Goal: Task Accomplishment & Management: Complete application form

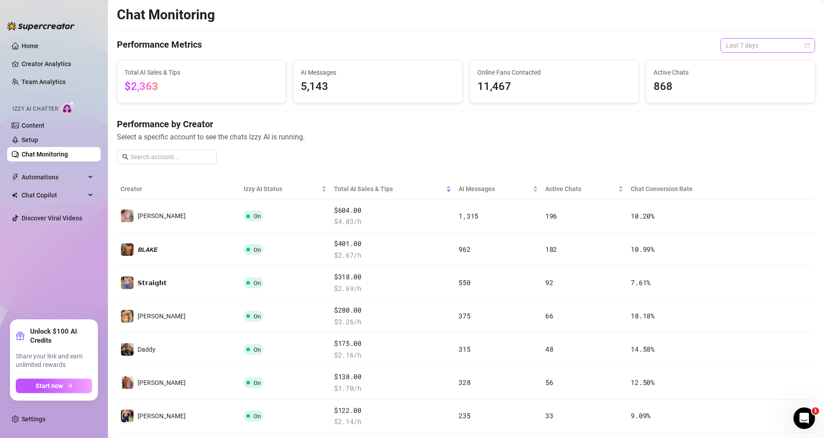
click at [789, 42] on span "Last 7 days" at bounding box center [768, 45] width 84 height 13
click at [749, 64] on div "Last 24 hours" at bounding box center [760, 63] width 80 height 10
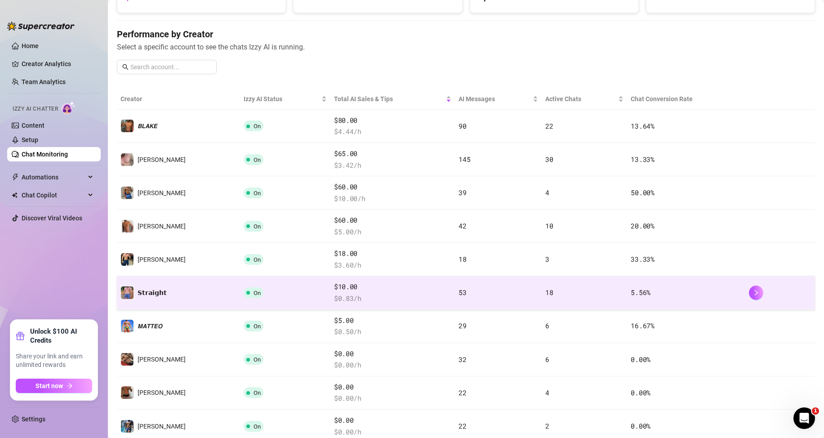
scroll to position [135, 0]
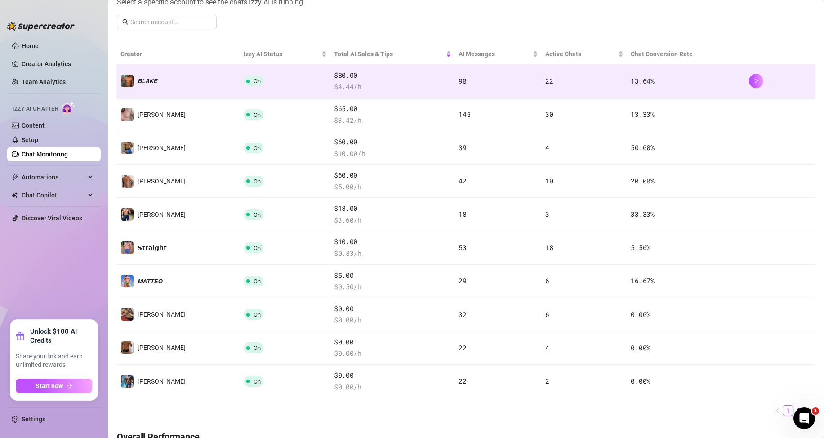
click at [490, 87] on td "90" at bounding box center [498, 81] width 86 height 33
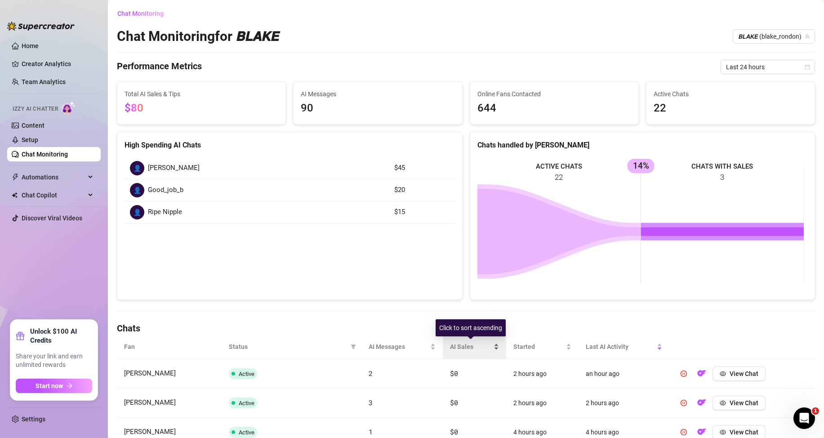
click at [494, 346] on div "AI Sales" at bounding box center [474, 346] width 49 height 10
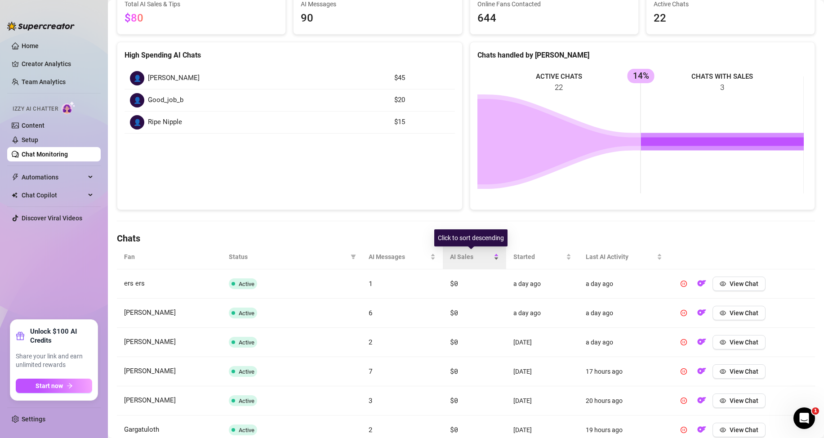
click at [491, 255] on div "AI Sales" at bounding box center [474, 257] width 49 height 10
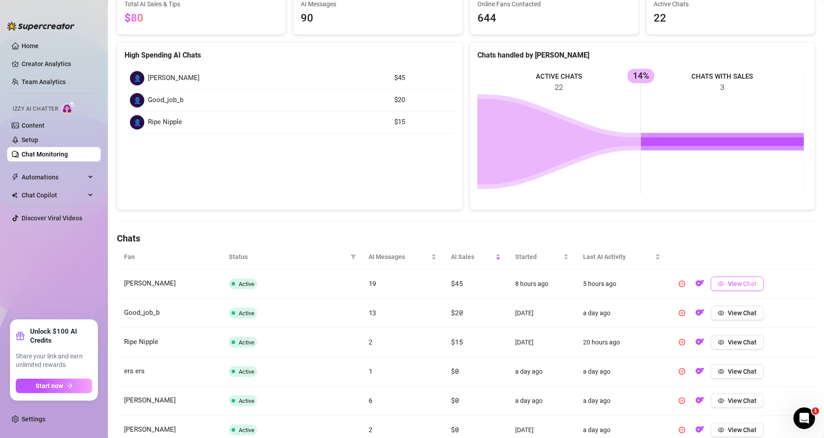
click at [744, 284] on span "View Chat" at bounding box center [741, 283] width 29 height 7
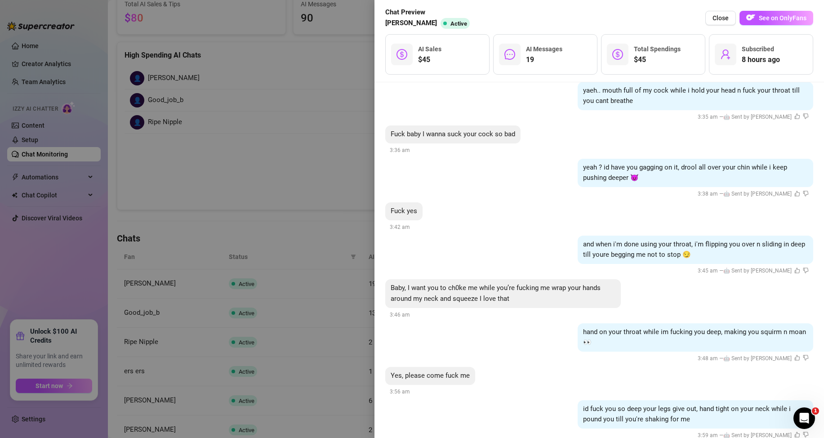
scroll to position [1454, 0]
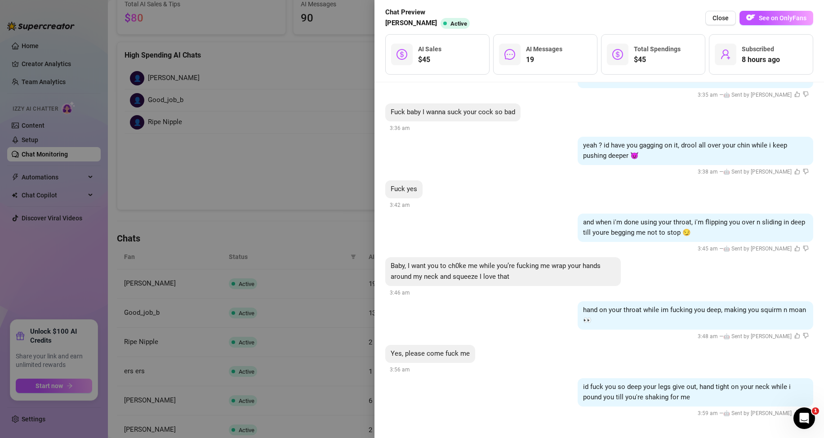
click at [286, 115] on div at bounding box center [412, 219] width 824 height 438
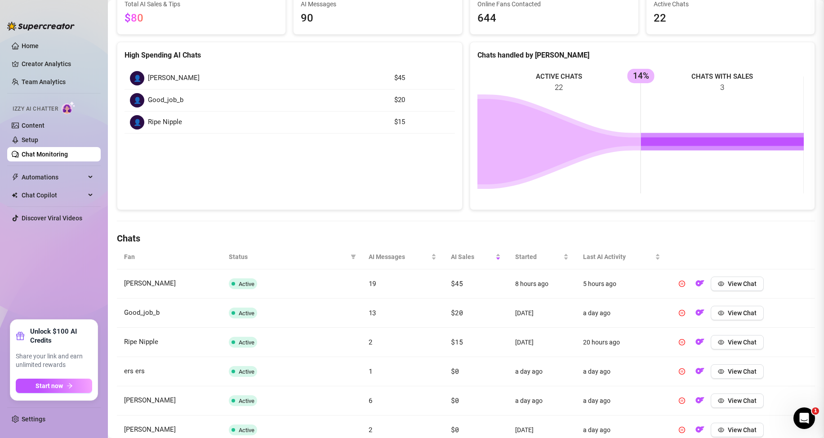
scroll to position [0, 0]
click at [720, 315] on button "View Chat" at bounding box center [736, 313] width 53 height 14
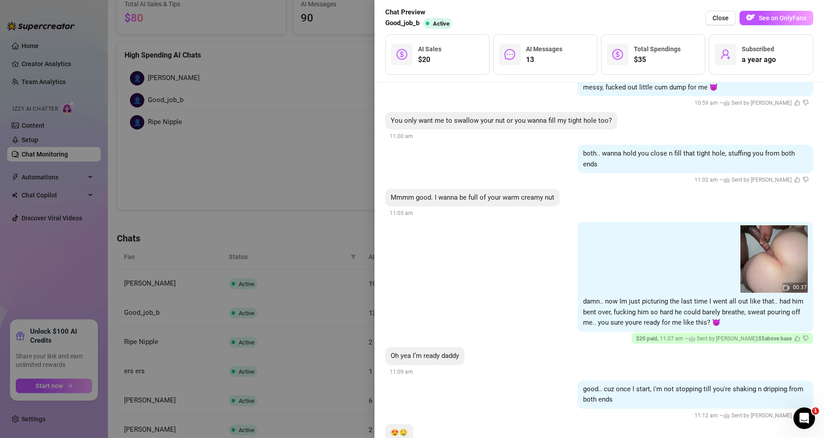
scroll to position [754, 0]
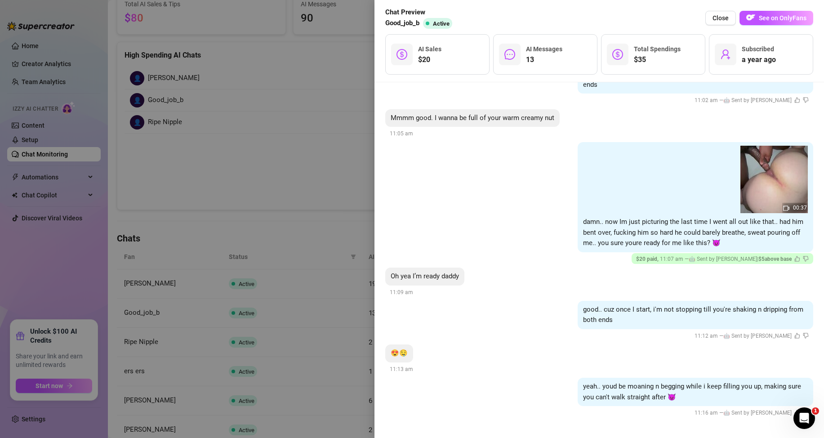
click at [262, 155] on div at bounding box center [412, 219] width 824 height 438
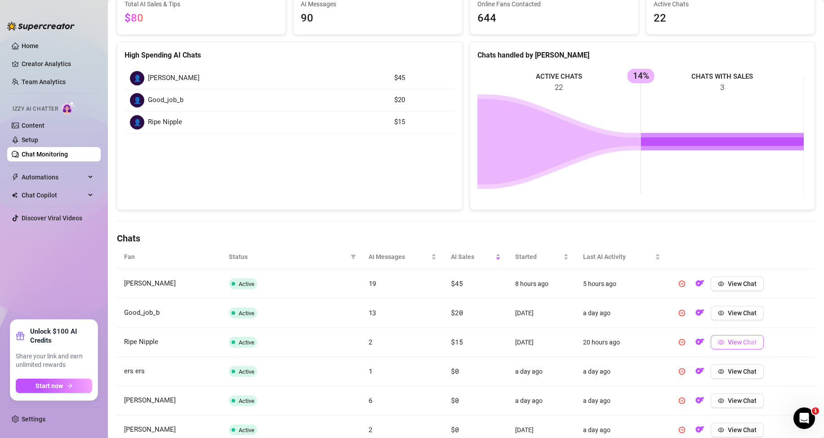
click at [736, 348] on button "View Chat" at bounding box center [736, 342] width 53 height 14
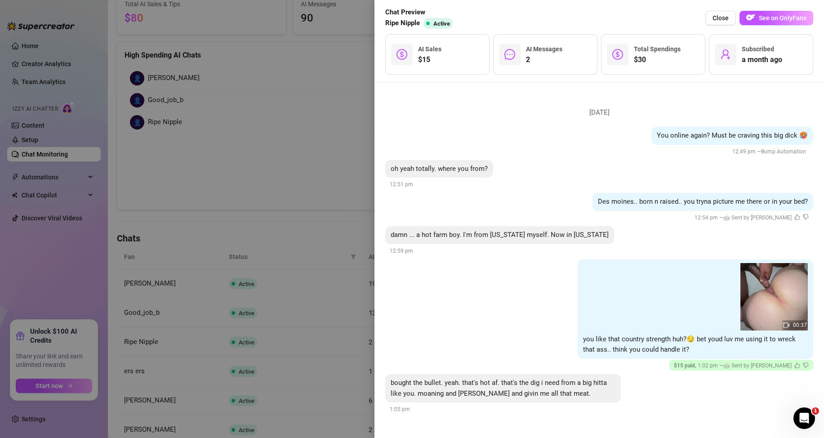
click at [307, 242] on div at bounding box center [412, 219] width 824 height 438
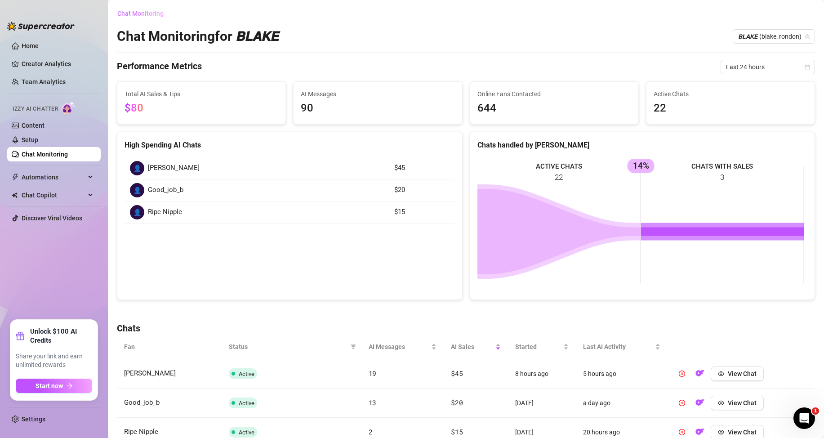
click at [154, 14] on span "Chat Monitoring" at bounding box center [140, 13] width 46 height 7
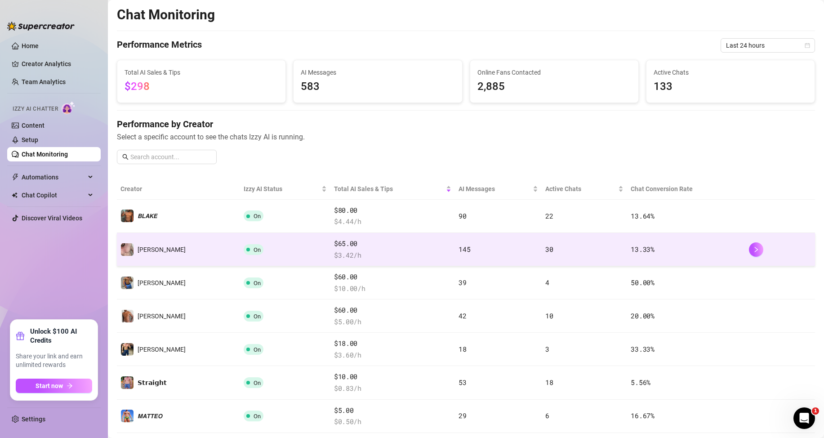
click at [474, 252] on td "145" at bounding box center [498, 249] width 86 height 33
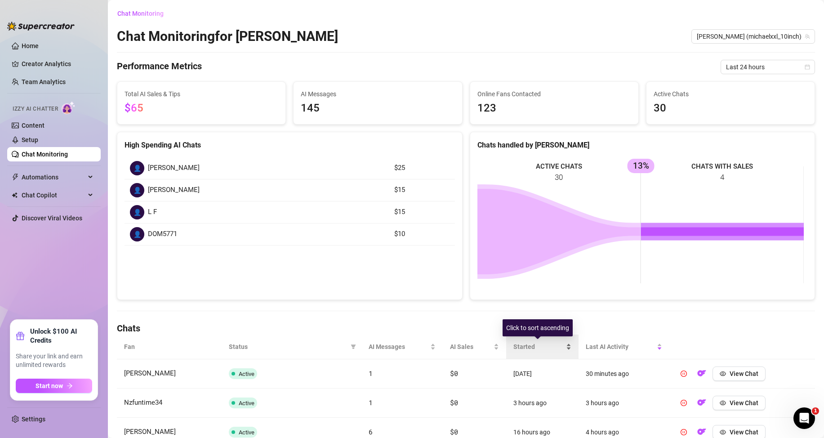
click at [563, 343] on div "Started" at bounding box center [542, 346] width 58 height 10
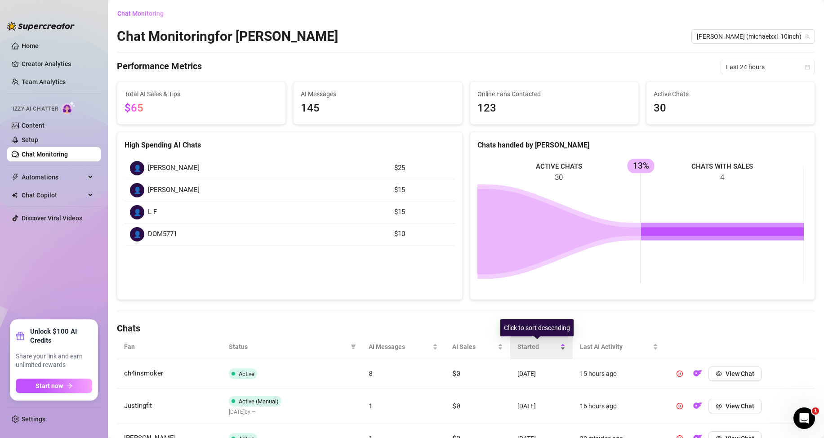
click at [563, 345] on div "Started" at bounding box center [541, 346] width 48 height 10
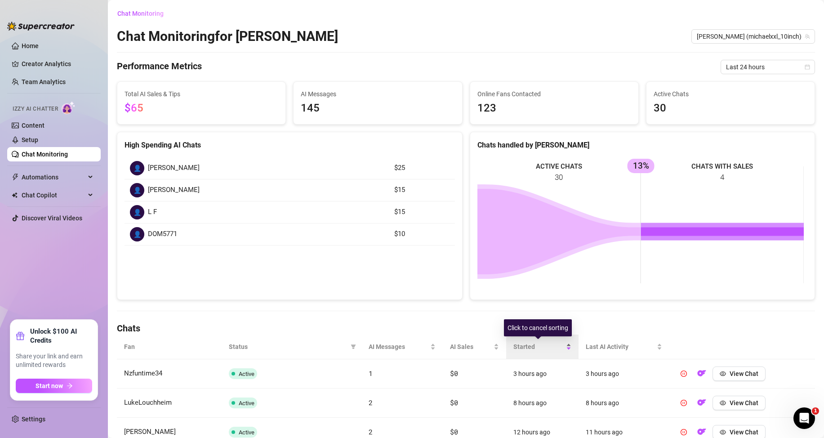
click at [562, 344] on div "Started" at bounding box center [542, 346] width 58 height 10
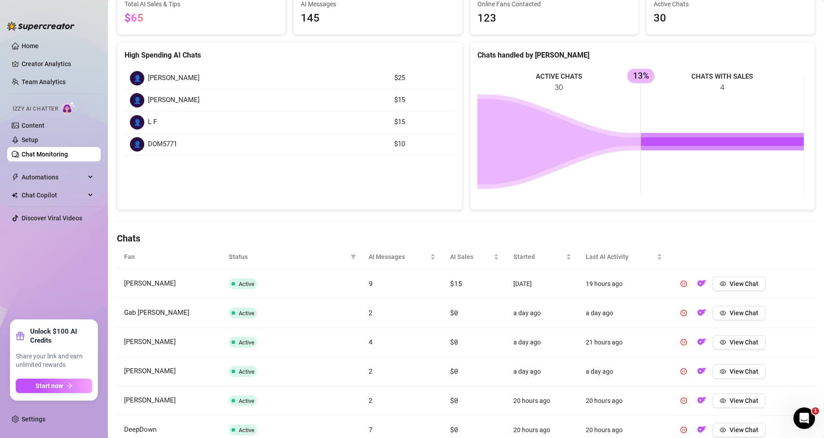
scroll to position [180, 0]
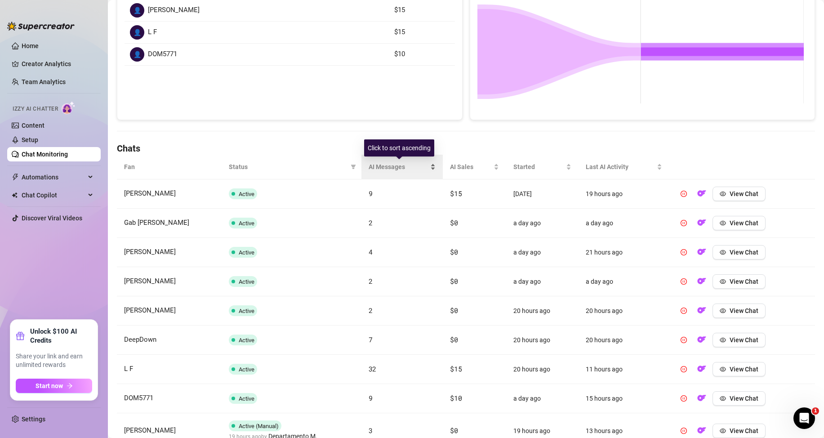
click at [429, 163] on div "AI Messages" at bounding box center [401, 167] width 67 height 10
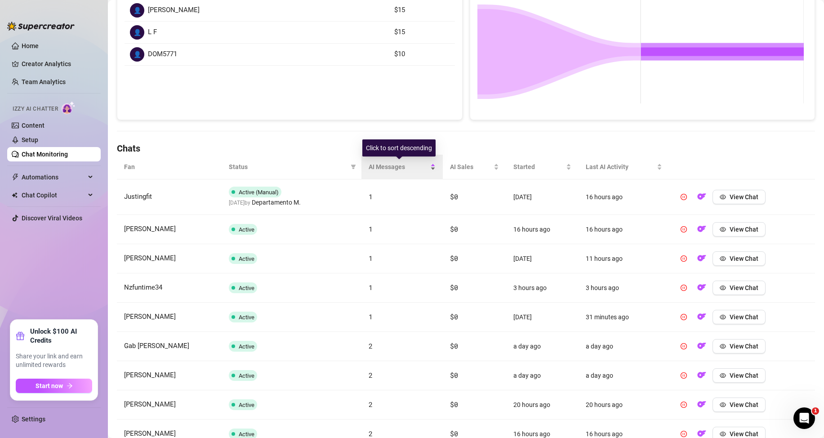
click at [429, 163] on div "AI Messages" at bounding box center [401, 167] width 67 height 10
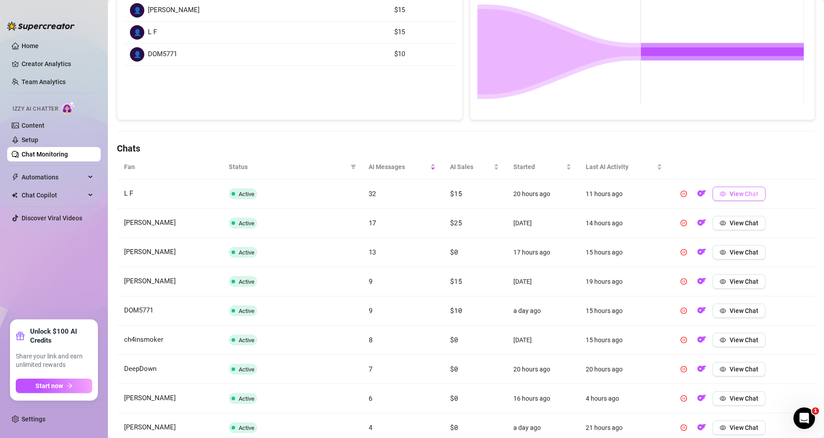
click at [723, 197] on button "View Chat" at bounding box center [738, 193] width 53 height 14
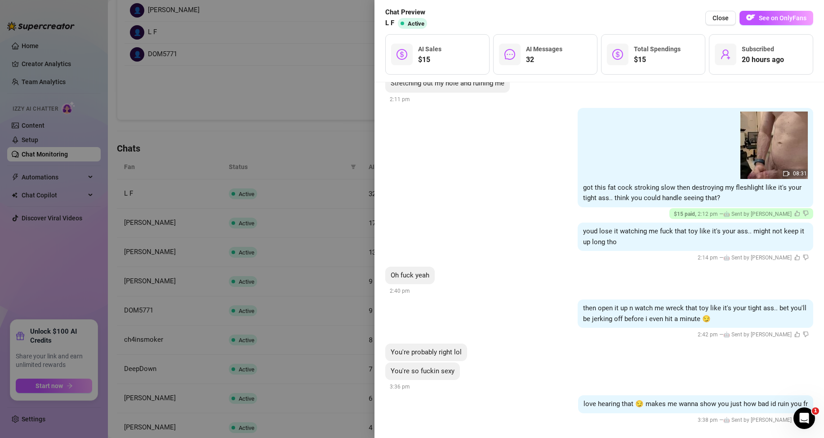
scroll to position [1033, 0]
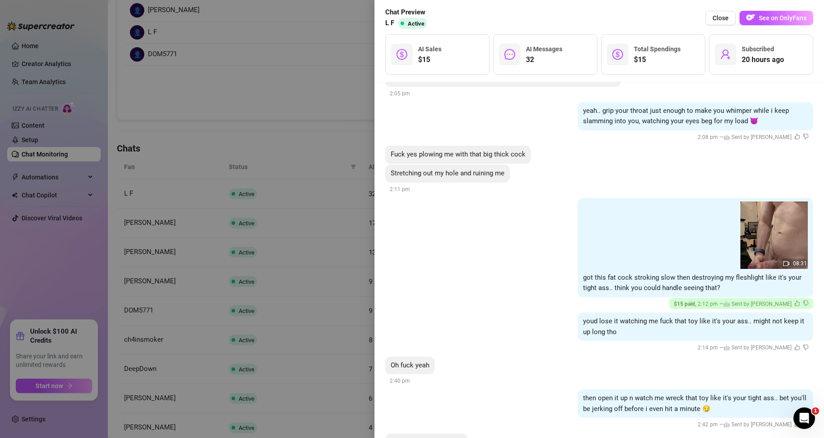
click at [291, 134] on div at bounding box center [412, 219] width 824 height 438
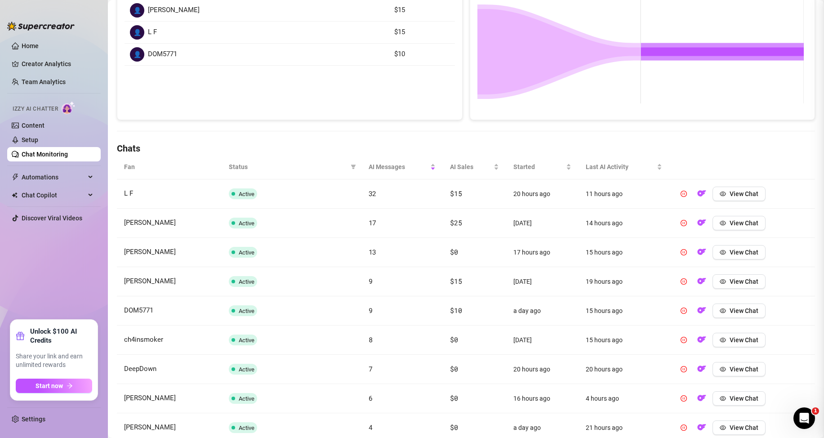
scroll to position [0, 0]
click at [715, 217] on button "View Chat" at bounding box center [738, 223] width 53 height 14
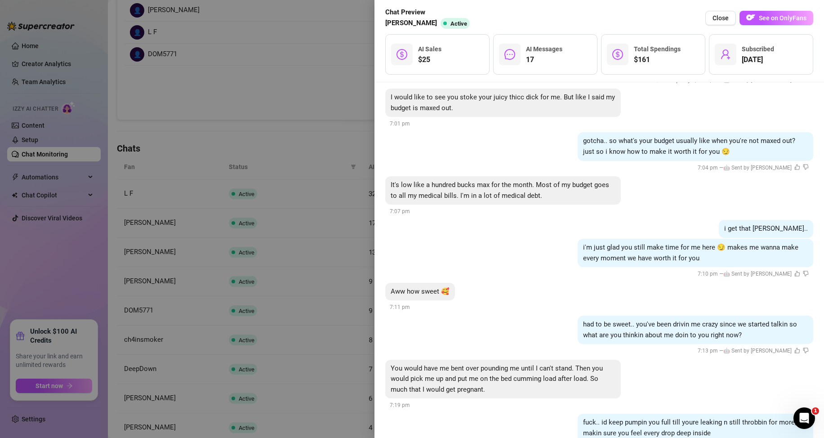
scroll to position [1159, 0]
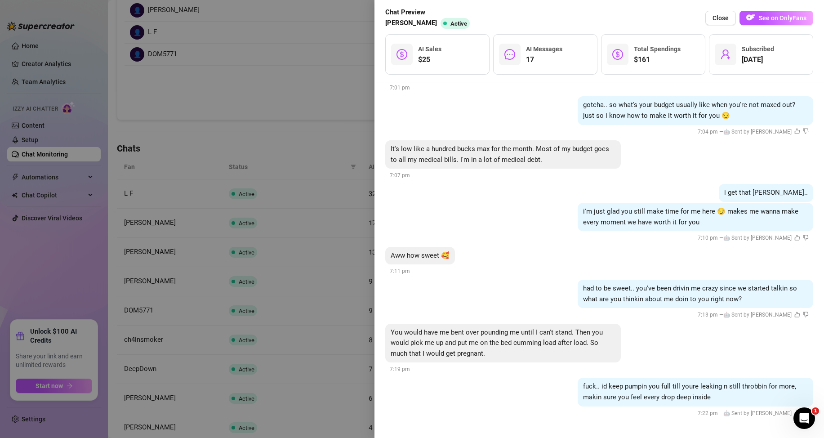
click at [344, 168] on div at bounding box center [412, 219] width 824 height 438
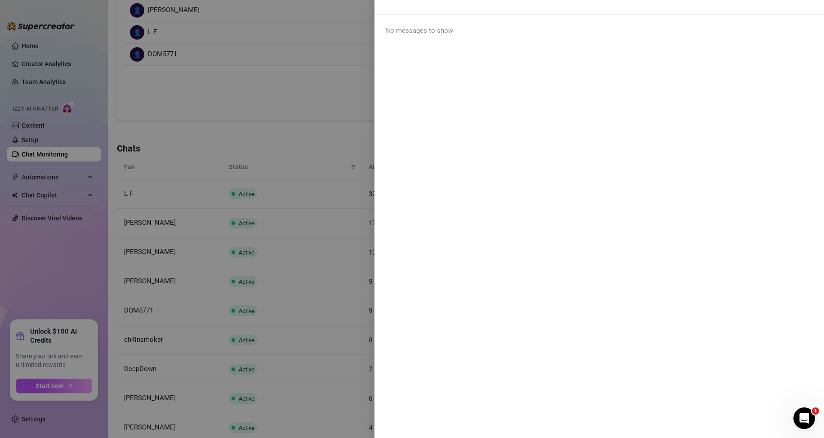
scroll to position [0, 0]
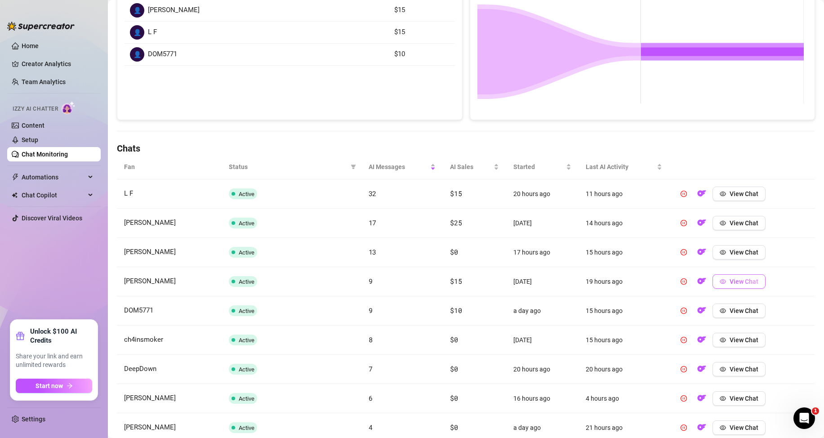
click at [721, 279] on button "View Chat" at bounding box center [738, 281] width 53 height 14
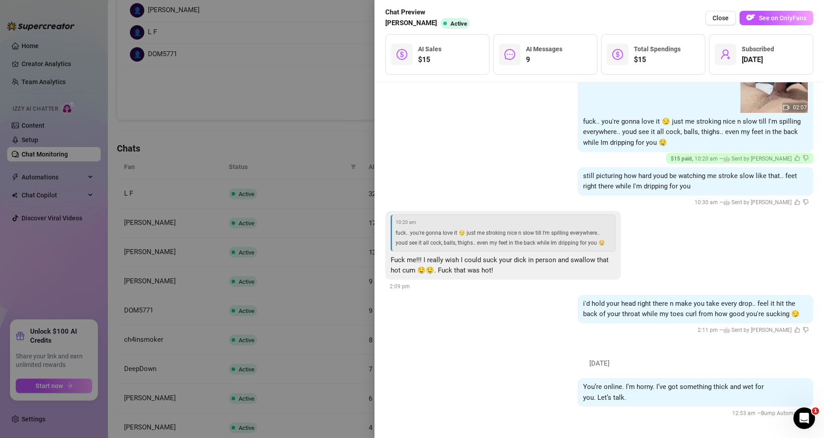
scroll to position [405, 0]
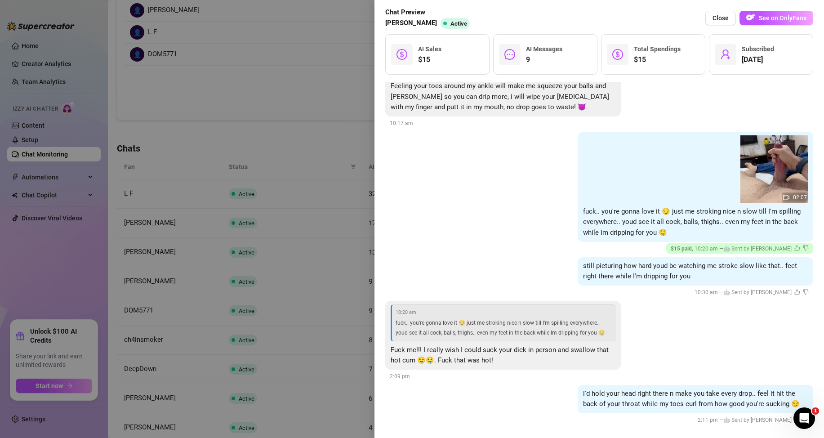
click at [342, 156] on div at bounding box center [412, 219] width 824 height 438
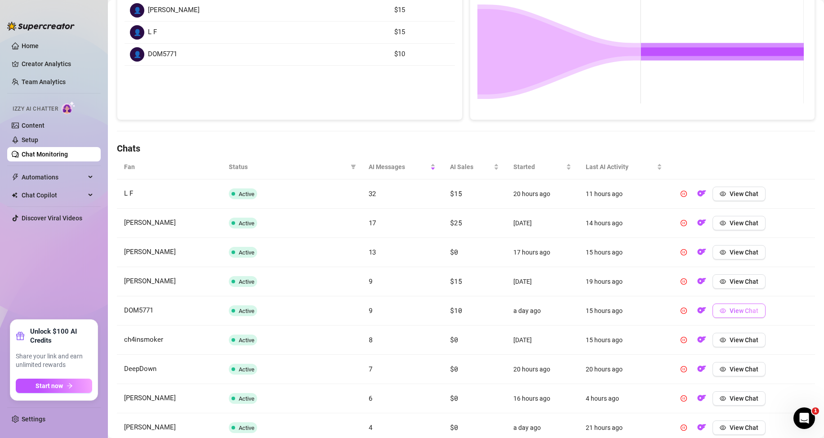
click at [730, 309] on span "View Chat" at bounding box center [743, 310] width 29 height 7
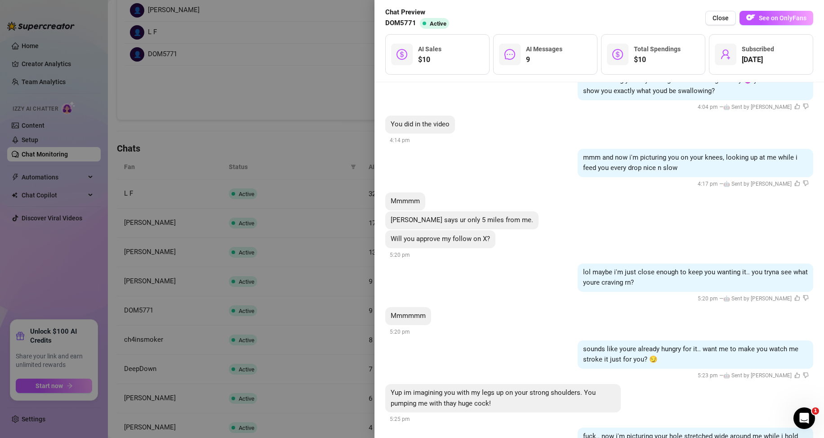
scroll to position [477, 0]
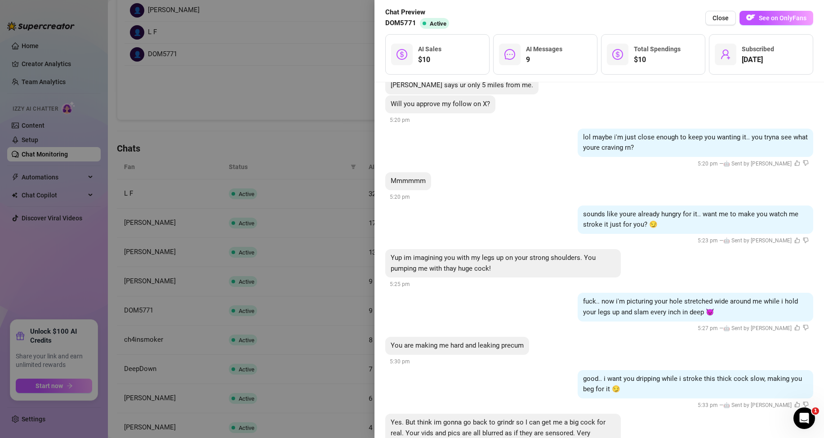
click at [291, 218] on div at bounding box center [412, 219] width 824 height 438
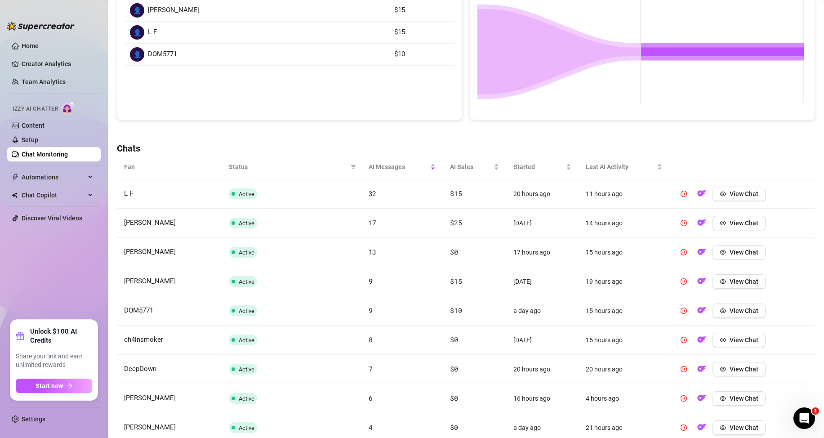
scroll to position [0, 0]
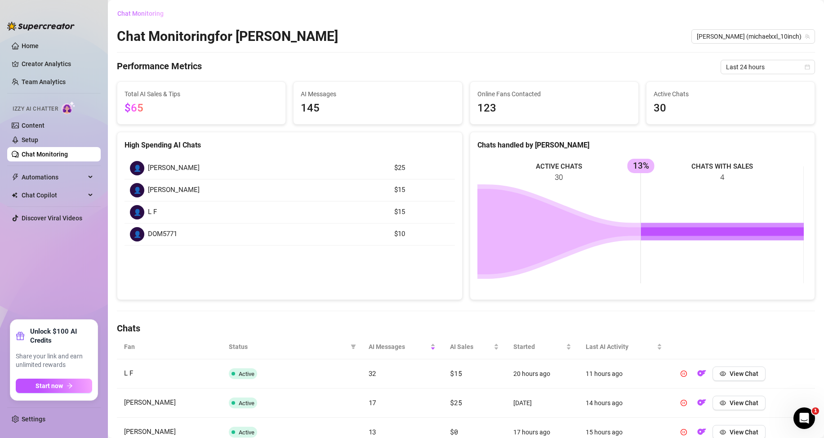
click at [136, 15] on span "Chat Monitoring" at bounding box center [140, 13] width 46 height 7
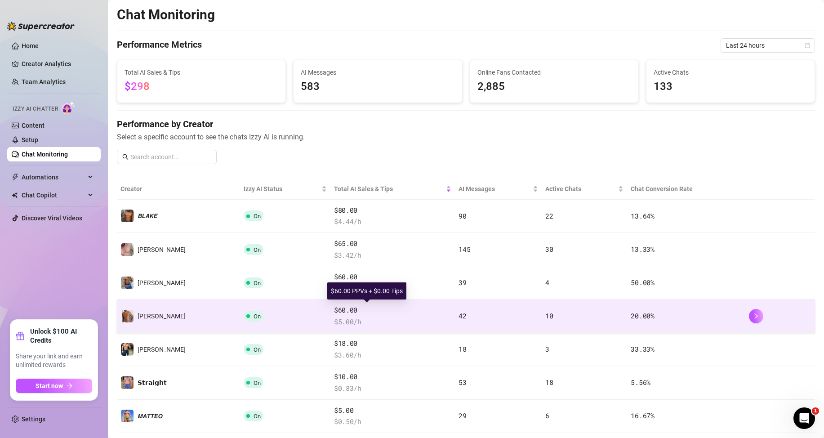
click at [364, 312] on span "$60.00" at bounding box center [392, 310] width 117 height 11
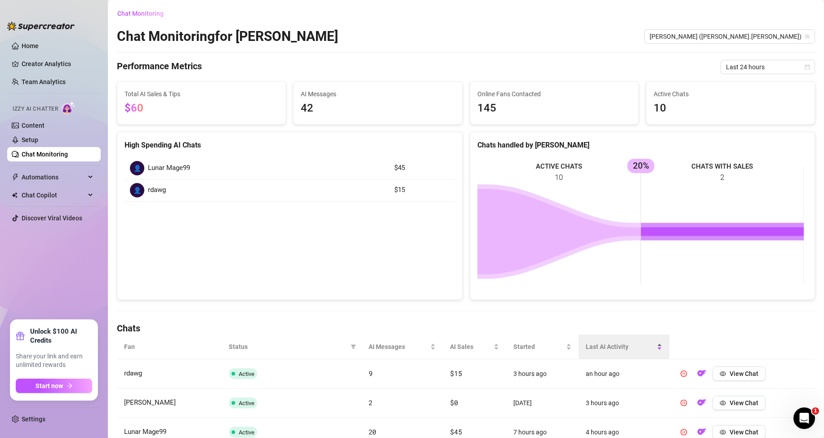
scroll to position [90, 0]
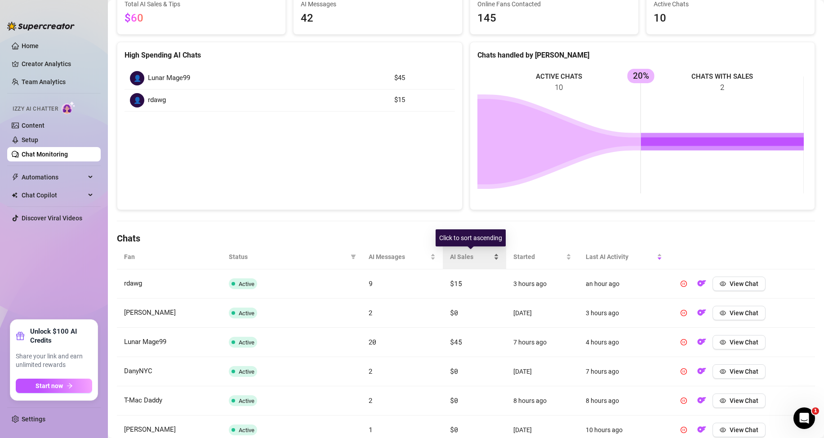
click at [496, 255] on div "AI Sales" at bounding box center [474, 257] width 49 height 10
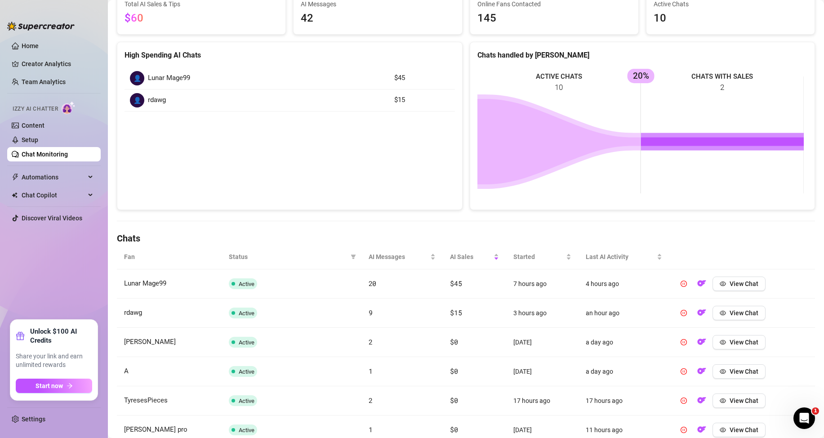
scroll to position [135, 0]
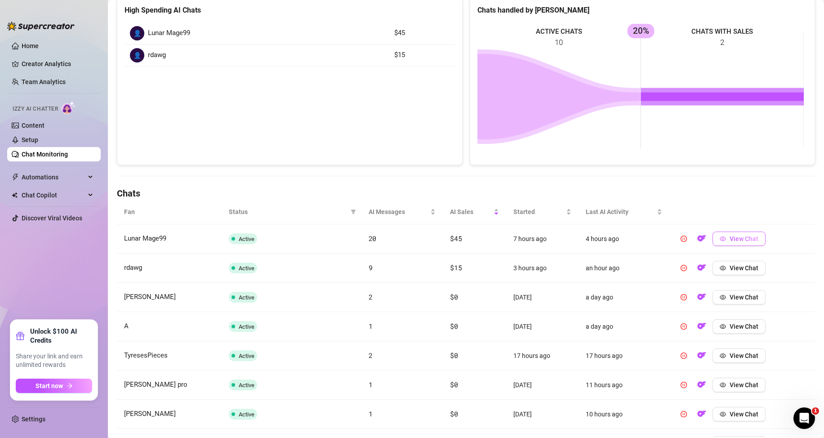
click at [737, 243] on button "View Chat" at bounding box center [738, 238] width 53 height 14
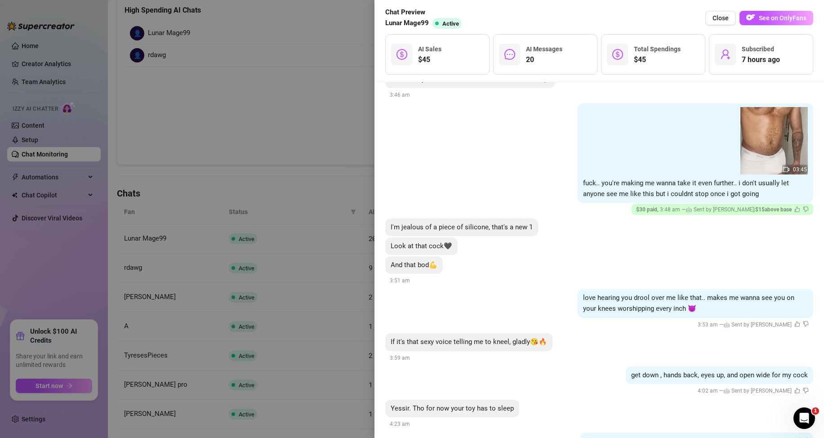
scroll to position [1658, 0]
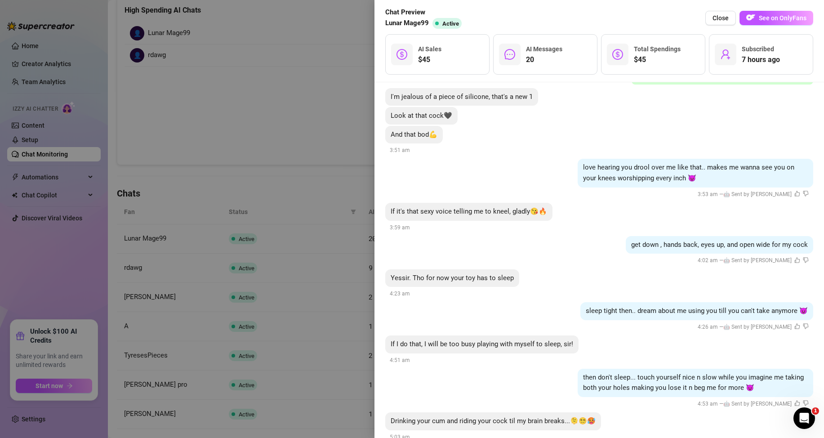
click at [241, 150] on div at bounding box center [412, 219] width 824 height 438
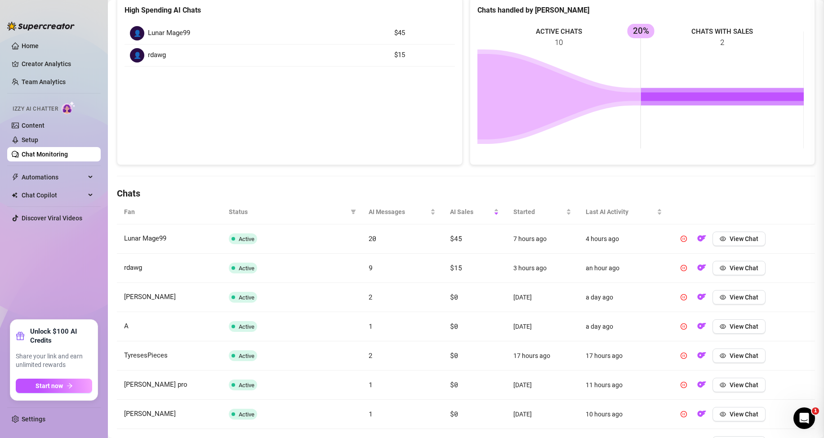
scroll to position [0, 0]
click at [730, 266] on span "View Chat" at bounding box center [743, 267] width 29 height 7
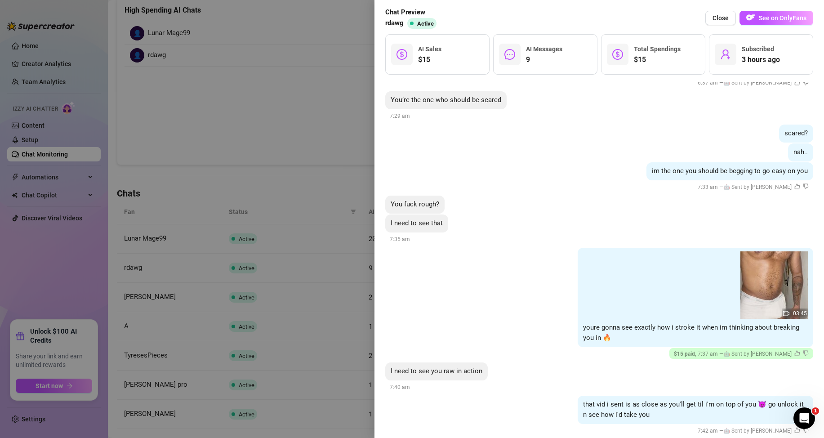
scroll to position [443, 0]
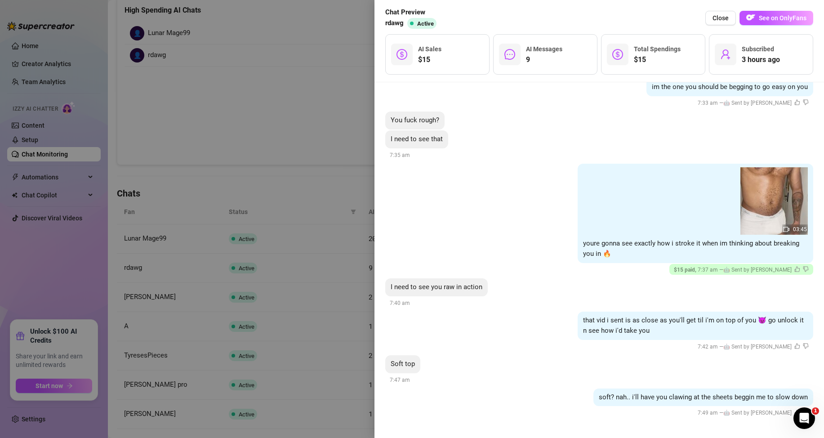
click at [314, 178] on div at bounding box center [412, 219] width 824 height 438
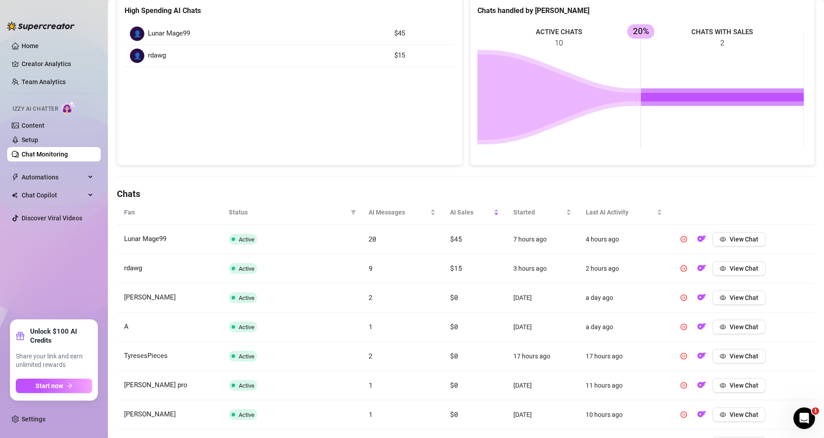
scroll to position [0, 0]
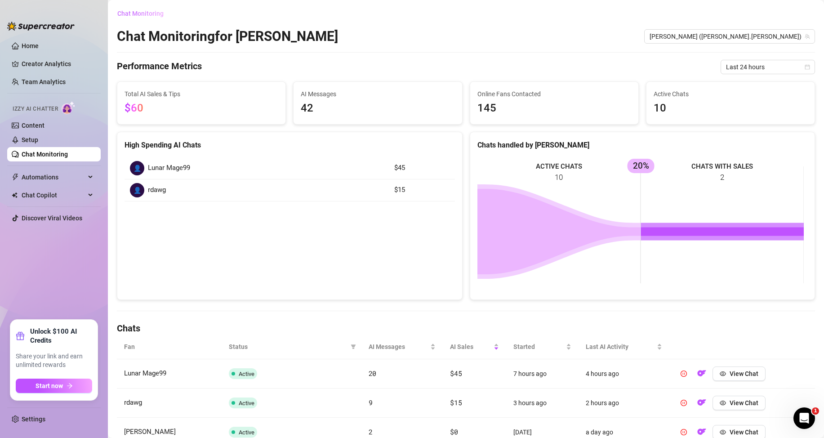
click at [127, 11] on span "Chat Monitoring" at bounding box center [140, 13] width 46 height 7
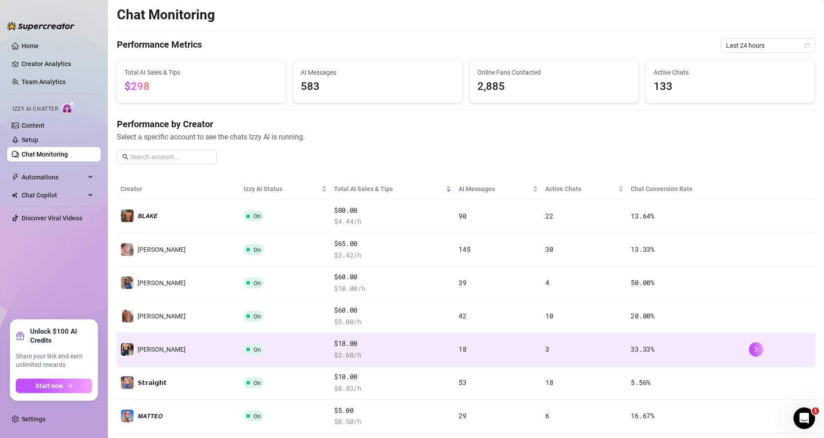
click at [610, 348] on td "3" at bounding box center [584, 349] width 86 height 33
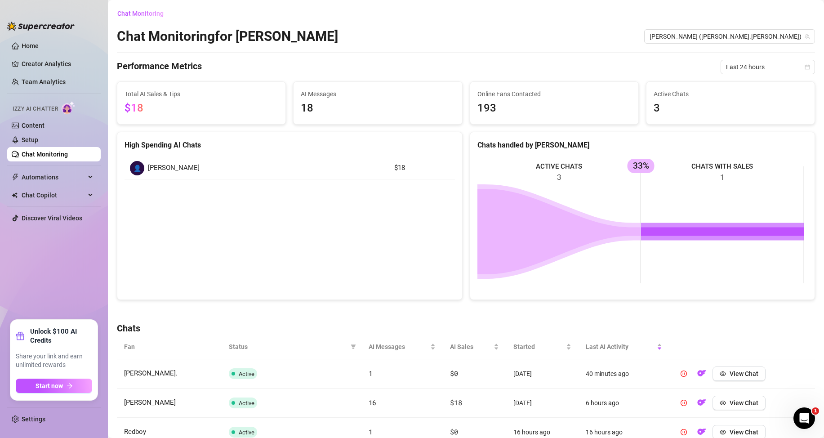
scroll to position [45, 0]
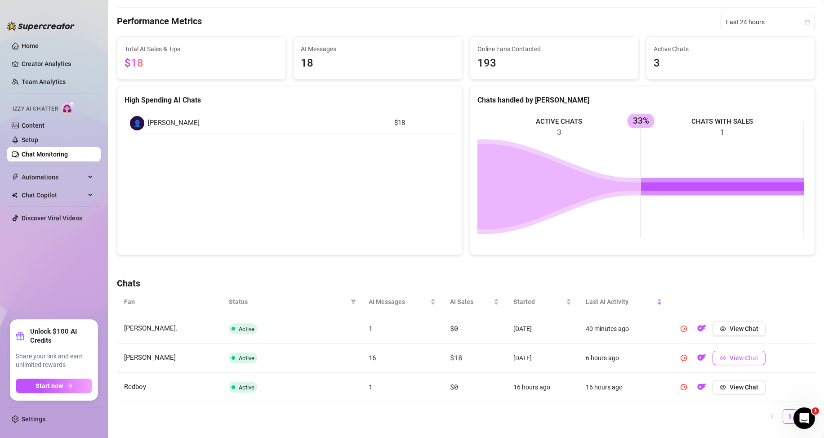
click at [729, 358] on span "View Chat" at bounding box center [743, 357] width 29 height 7
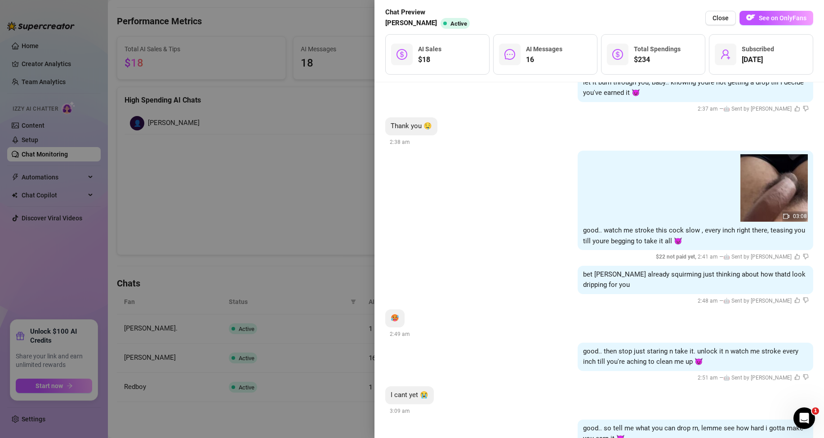
scroll to position [1120, 0]
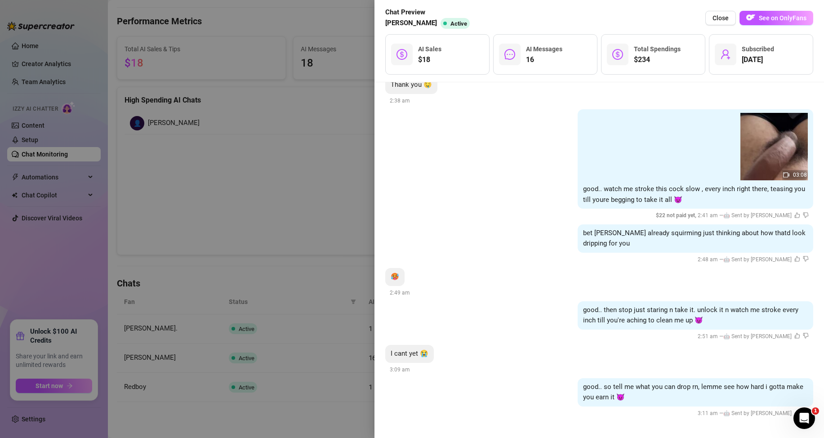
click at [303, 195] on div at bounding box center [412, 219] width 824 height 438
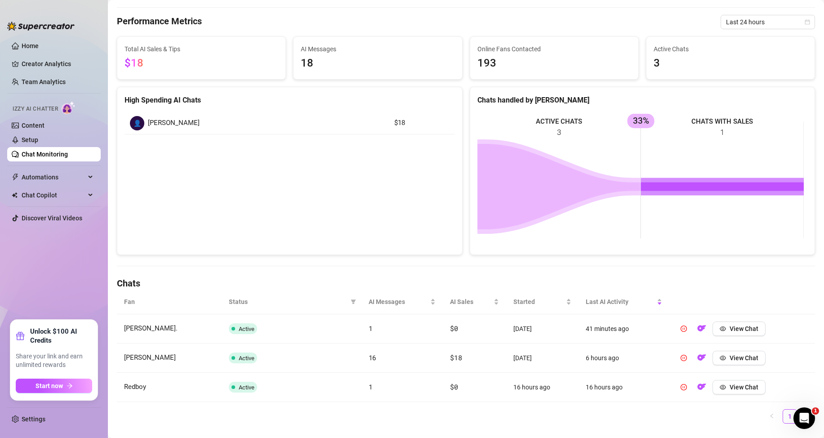
scroll to position [0, 0]
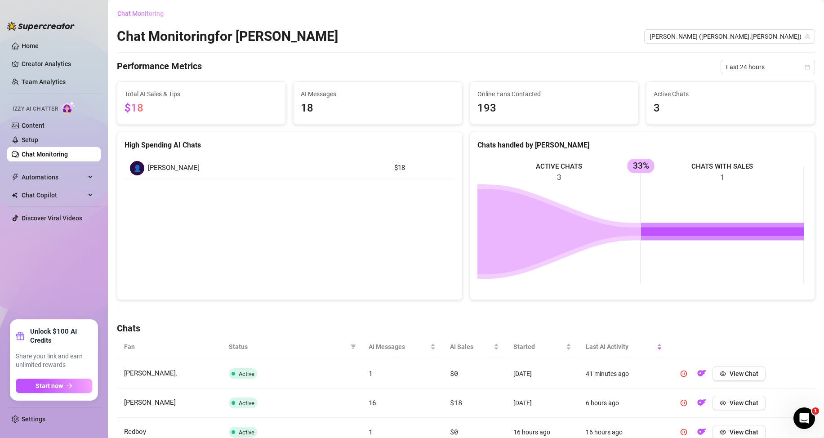
click at [124, 13] on span "Chat Monitoring" at bounding box center [140, 13] width 46 height 7
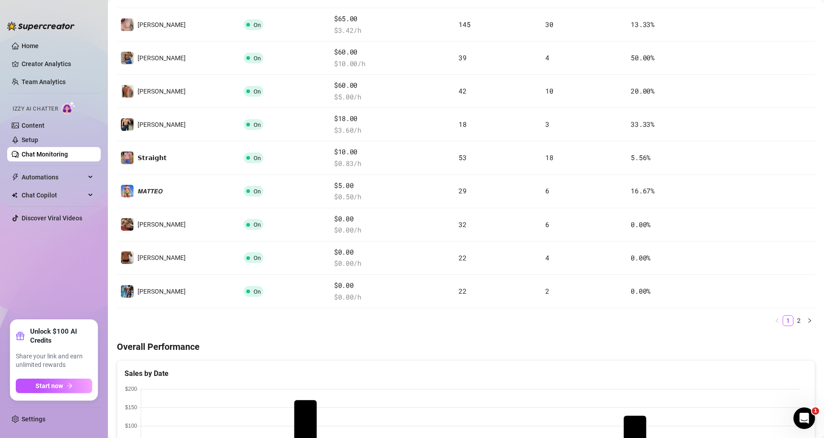
scroll to position [180, 0]
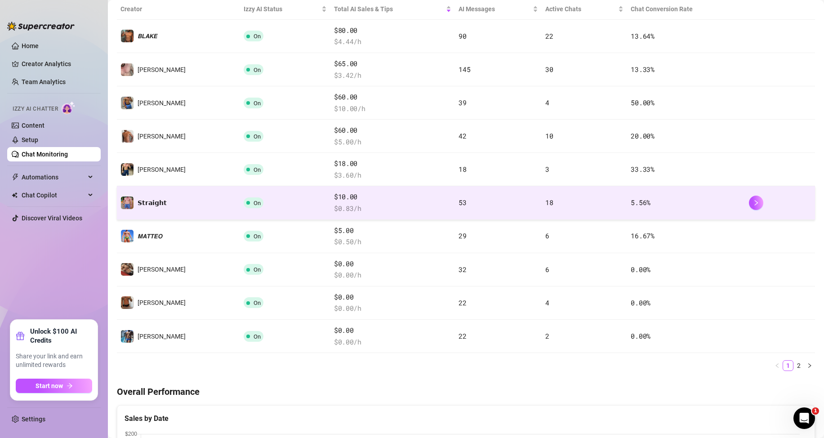
click at [334, 204] on span "$ 0.83 /h" at bounding box center [392, 208] width 117 height 11
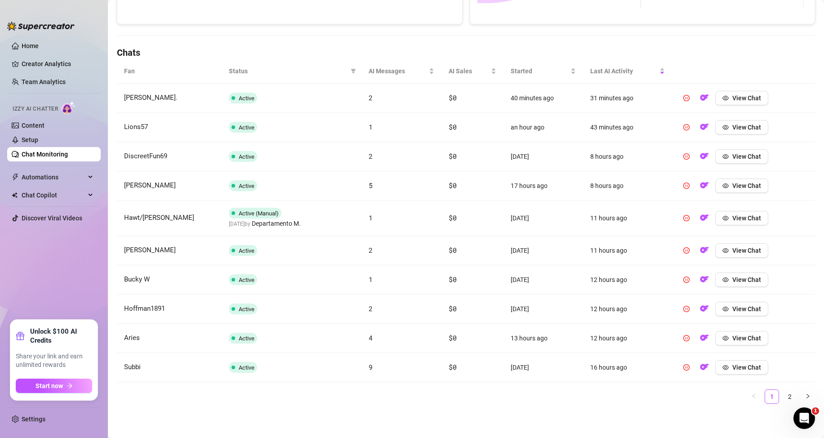
scroll to position [186, 0]
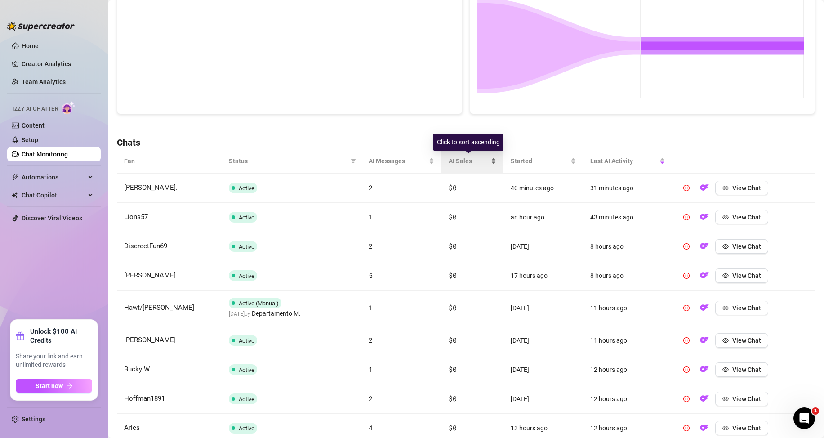
click at [488, 159] on div "AI Sales" at bounding box center [472, 161] width 48 height 10
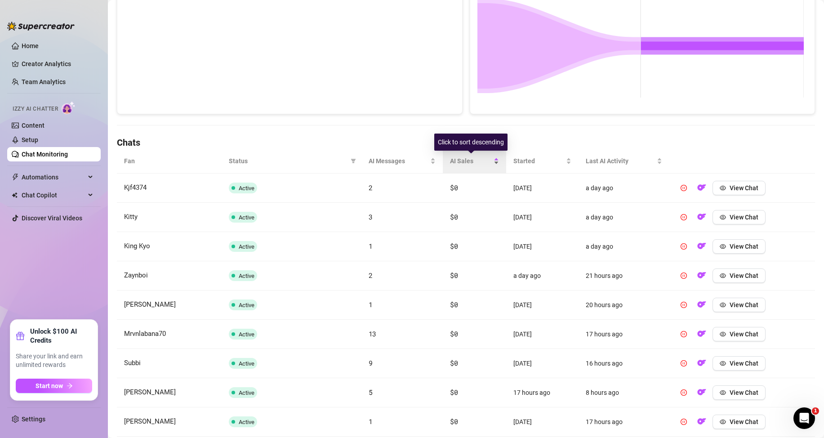
click at [491, 158] on div "AI Sales" at bounding box center [474, 161] width 49 height 10
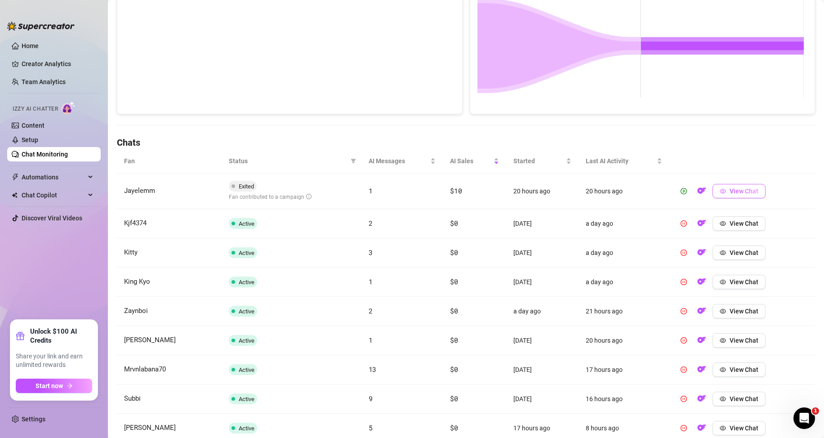
click at [747, 194] on span "View Chat" at bounding box center [743, 190] width 29 height 7
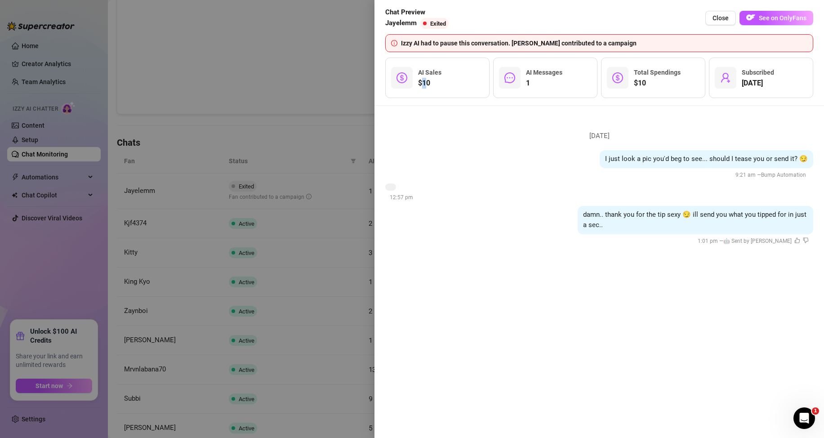
drag, startPoint x: 420, startPoint y: 83, endPoint x: 427, endPoint y: 83, distance: 7.2
click at [427, 83] on span "$10" at bounding box center [429, 83] width 23 height 11
click at [305, 133] on div at bounding box center [412, 219] width 824 height 438
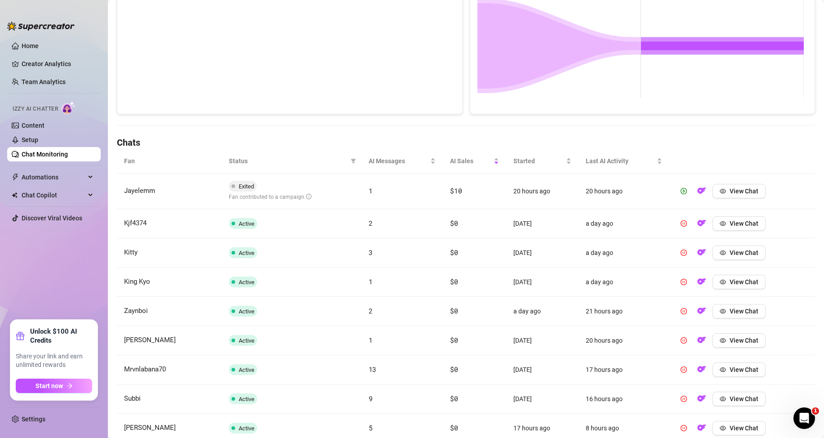
scroll to position [0, 0]
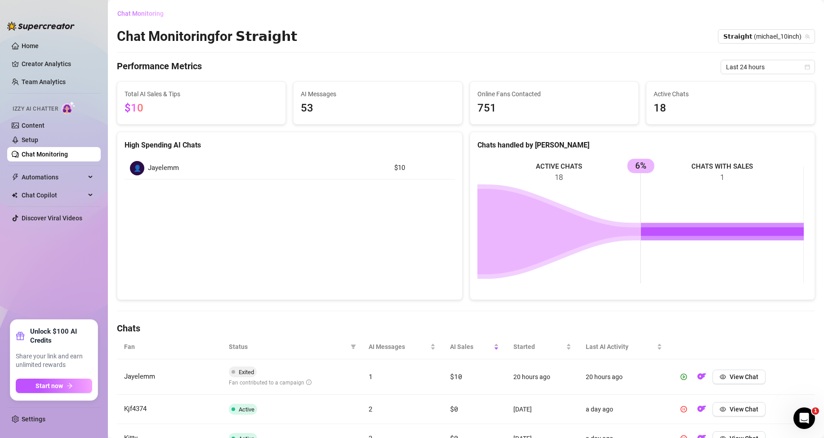
click at [134, 17] on span "Chat Monitoring" at bounding box center [140, 13] width 46 height 7
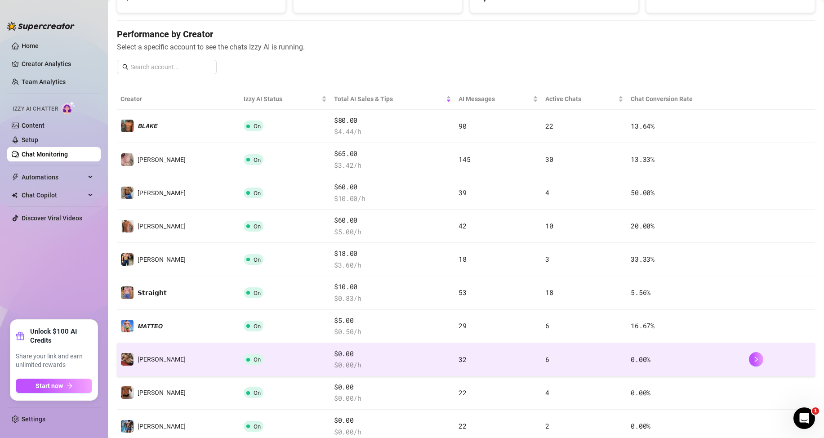
scroll to position [180, 0]
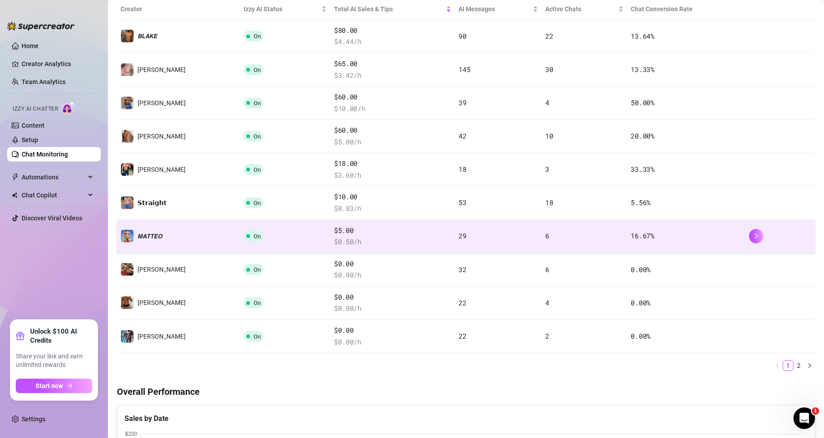
click at [334, 232] on span "$5.00" at bounding box center [392, 230] width 117 height 11
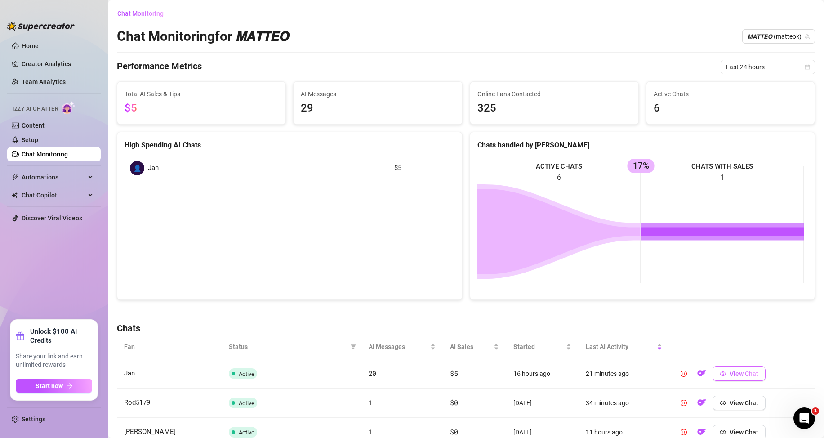
click at [729, 373] on span "View Chat" at bounding box center [743, 373] width 29 height 7
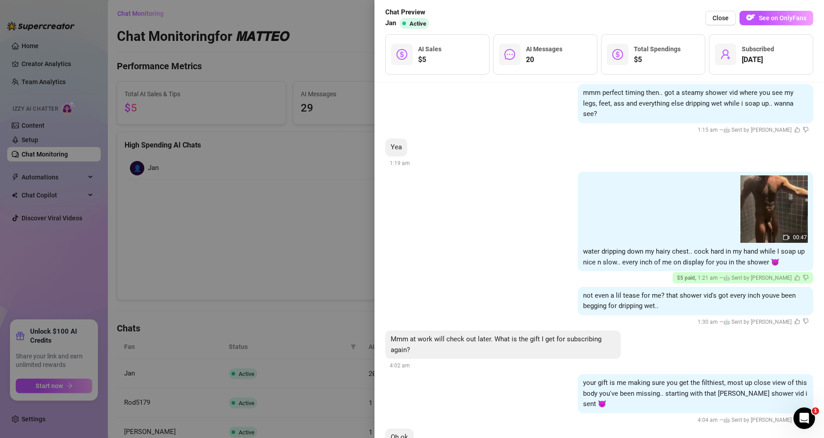
scroll to position [600, 0]
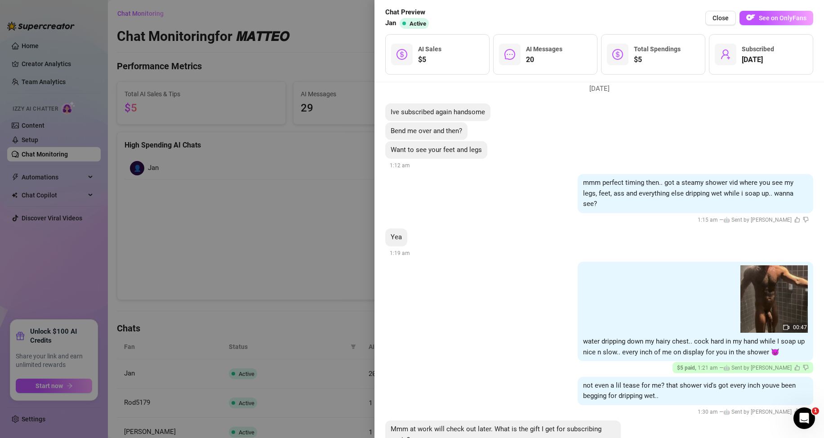
click at [265, 222] on div at bounding box center [412, 219] width 824 height 438
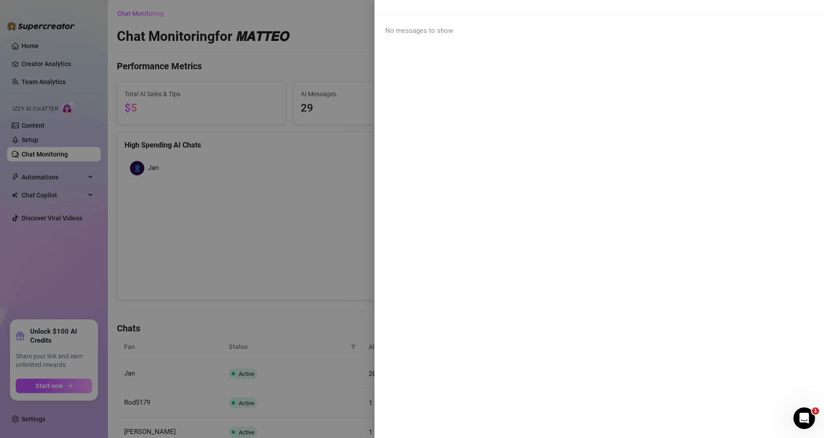
scroll to position [0, 0]
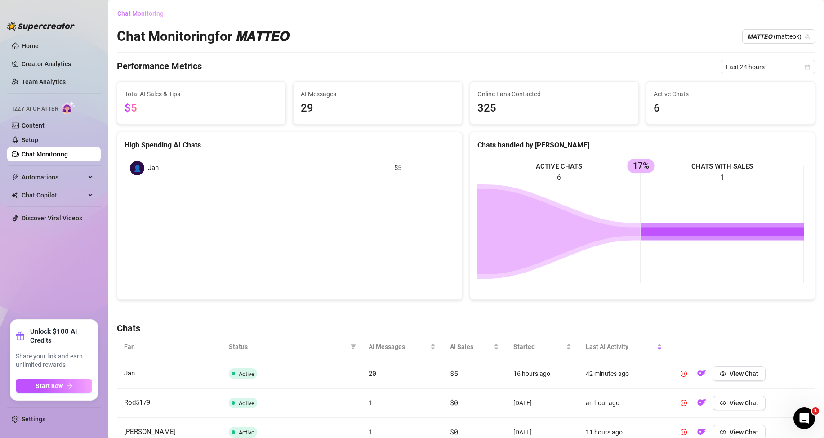
click at [148, 13] on span "Chat Monitoring" at bounding box center [140, 13] width 46 height 7
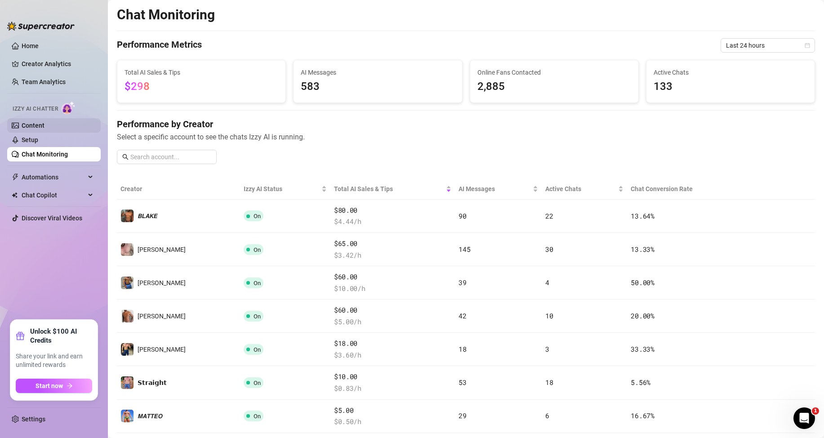
click at [44, 124] on link "Content" at bounding box center [33, 125] width 23 height 7
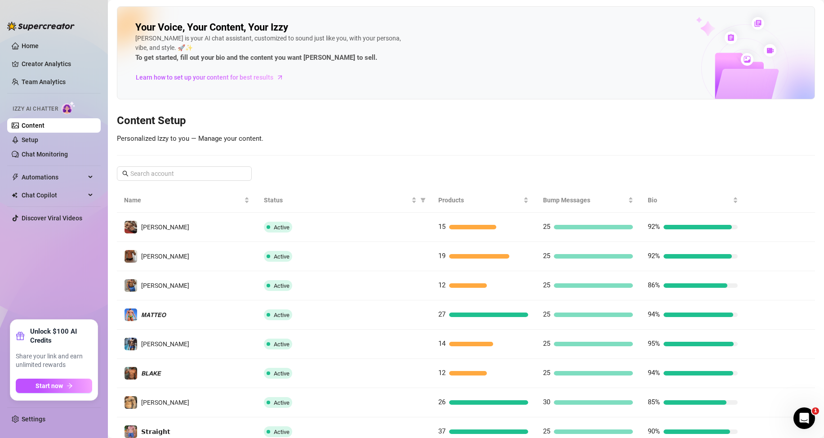
scroll to position [90, 0]
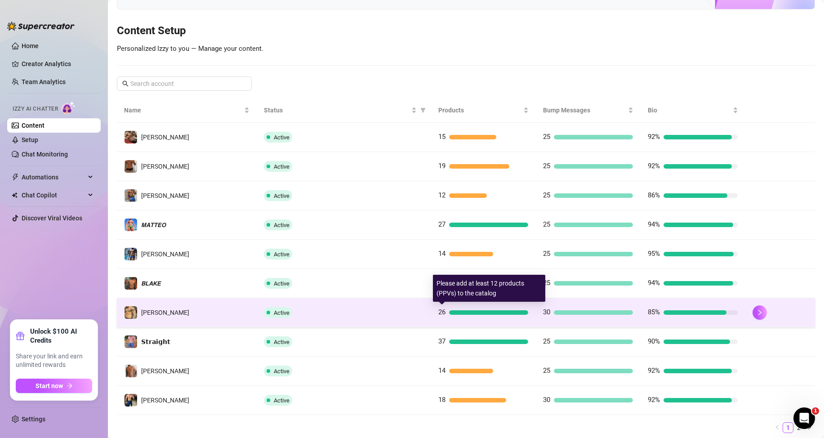
click at [474, 313] on div at bounding box center [488, 312] width 79 height 4
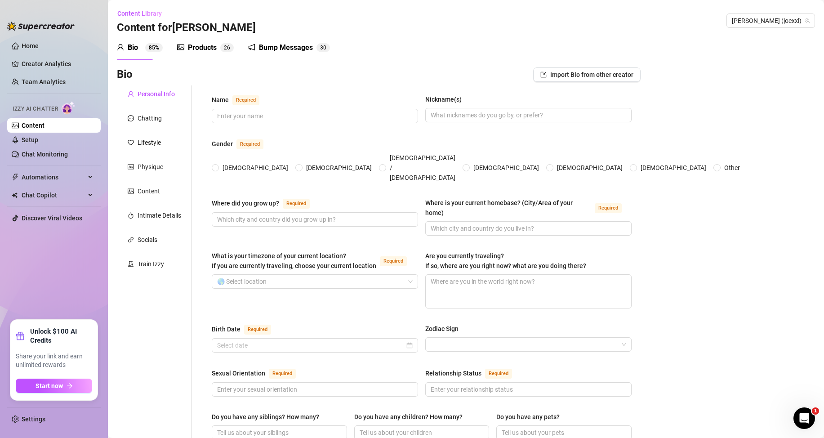
type input "[PERSON_NAME]"
type input "[US_STATE]"
type input "Straight"
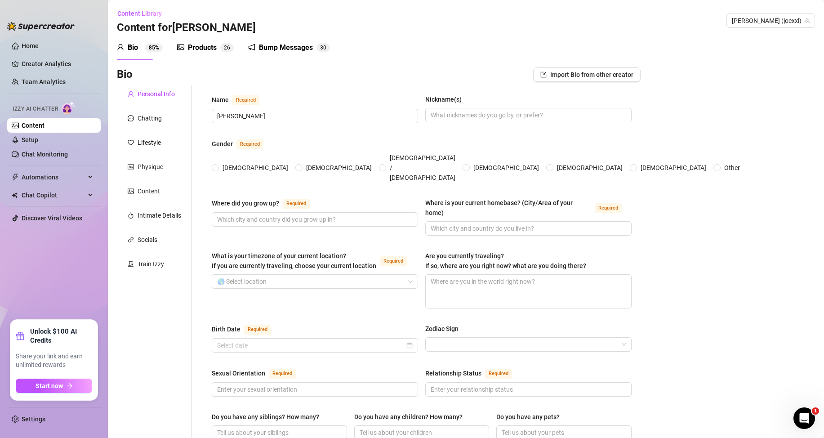
type input "Single"
type input "2"
type input "0"
type input "One Cat and one Parrot"
type input "Personal trainer and entrepreneur"
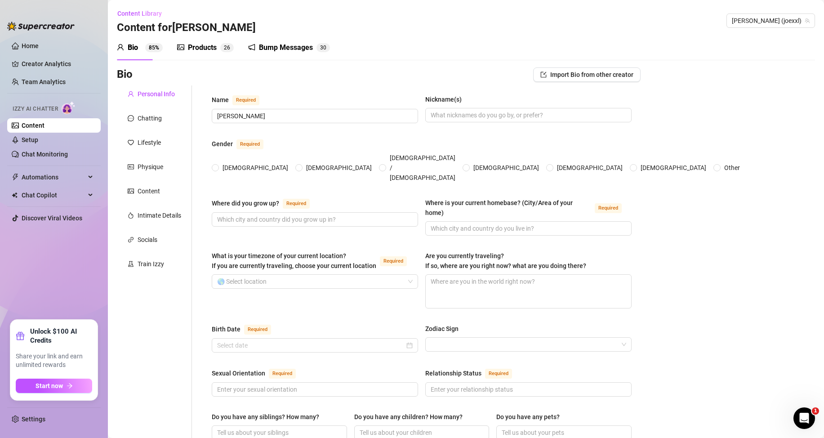
type input "Student"
type input "Degree in healty siences"
type input "None"
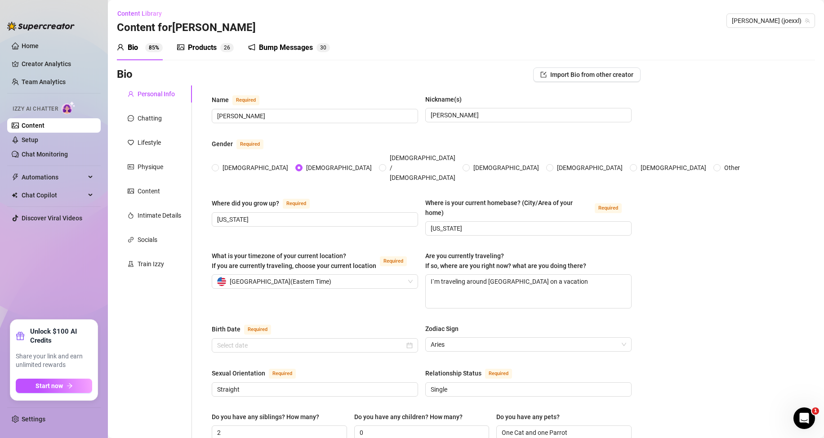
radio input "true"
type input "[DATE]"
click at [193, 46] on div "Products" at bounding box center [202, 47] width 29 height 11
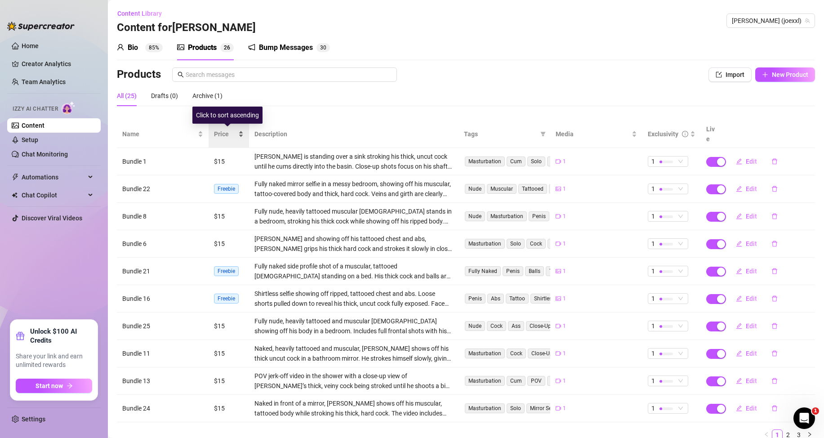
click at [240, 132] on div "Price" at bounding box center [229, 134] width 30 height 10
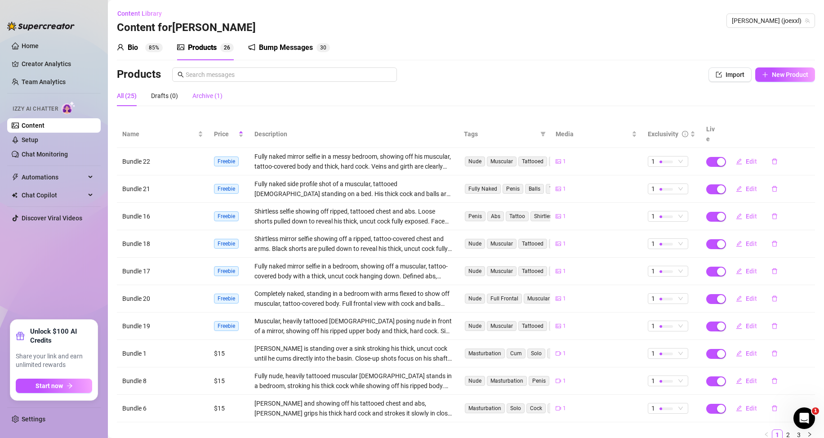
click at [206, 93] on div "Archive (1)" at bounding box center [207, 96] width 30 height 10
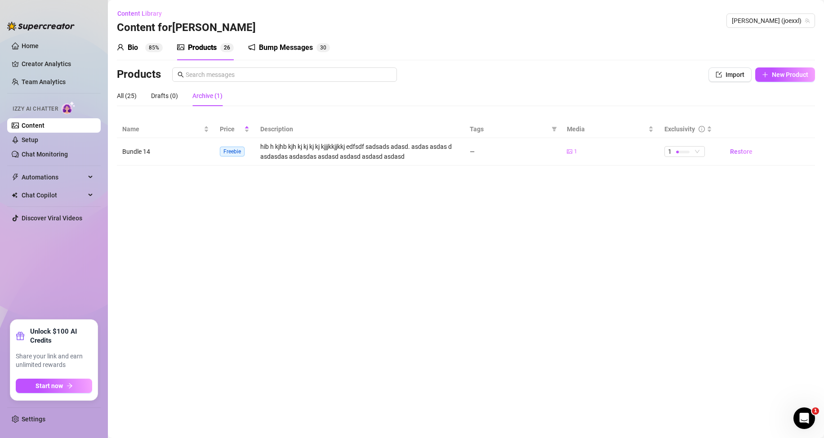
click at [381, 214] on main "Content Library Content for [PERSON_NAME] [PERSON_NAME] (joexxl) Bio 85% Produc…" at bounding box center [466, 219] width 716 height 438
